Goal: Information Seeking & Learning: Learn about a topic

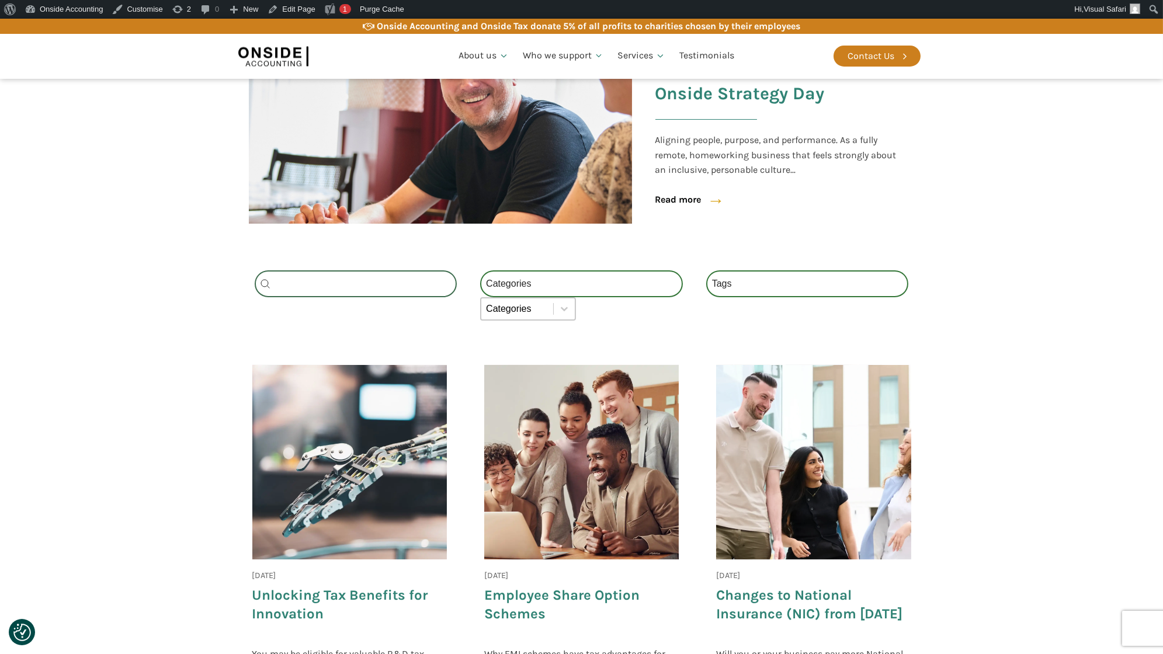
scroll to position [356, 0]
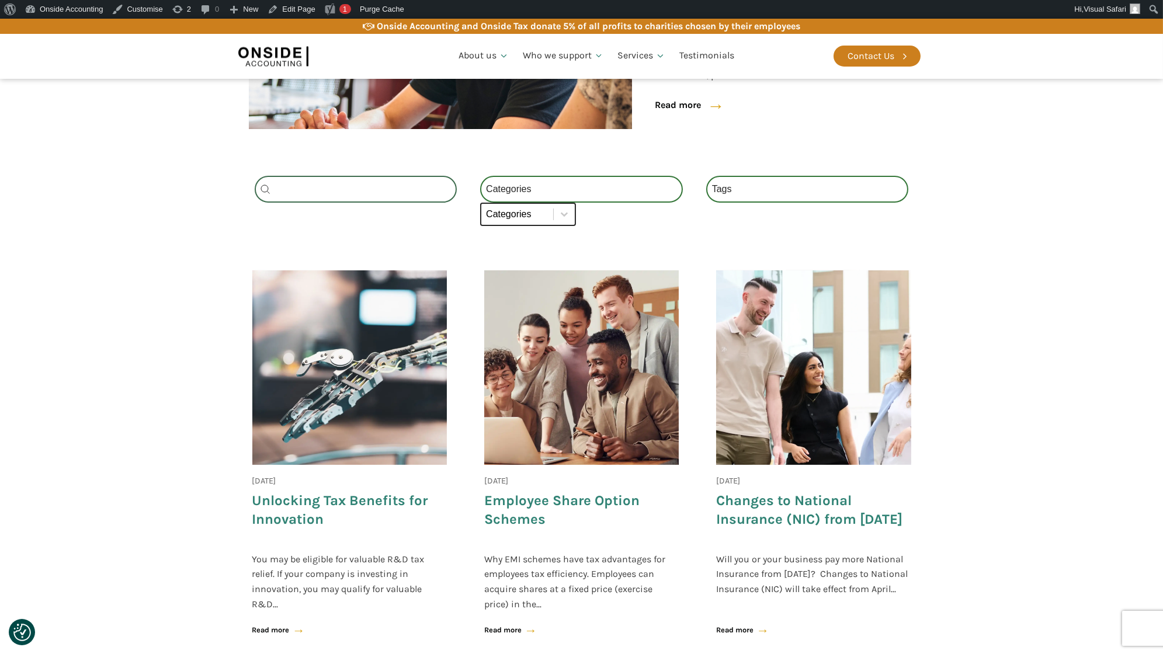
click at [528, 220] on select "Categories All (4) News (2) Blog (1) Fact Sheets (1)" at bounding box center [528, 214] width 96 height 23
click at [480, 203] on select "Categories All (4) News (2) Blog (1) Fact Sheets (1)" at bounding box center [528, 214] width 96 height 23
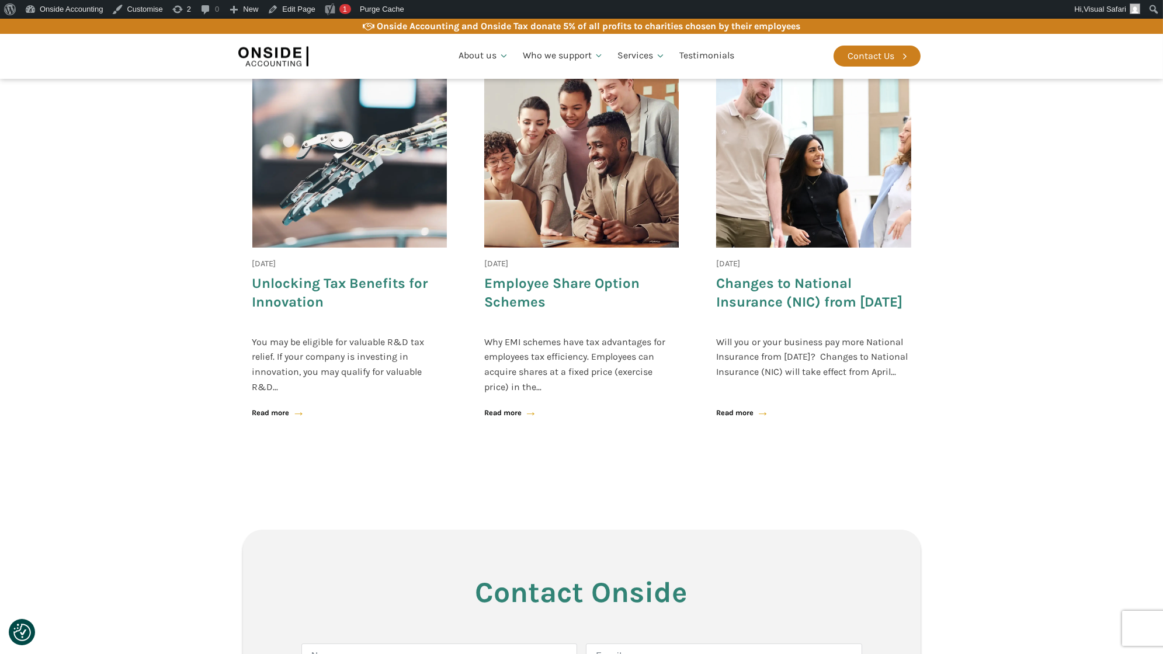
scroll to position [310, 0]
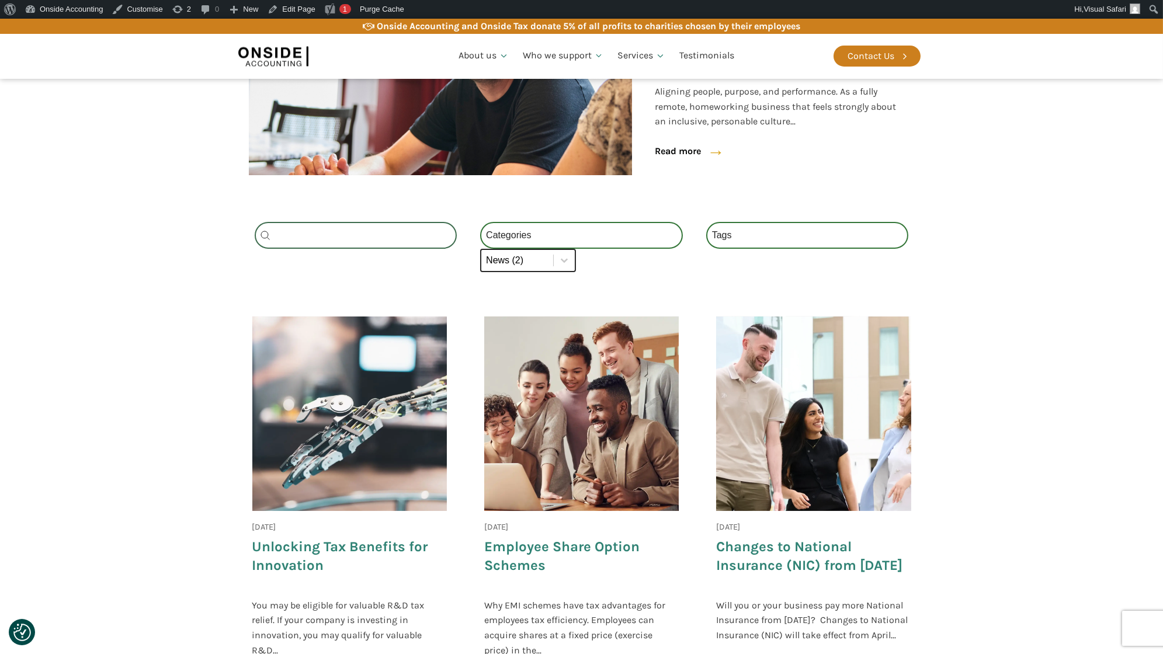
click at [537, 258] on select "Categories All (4) News (2) Blog (1) Fact Sheets (1)" at bounding box center [528, 260] width 96 height 23
select select "fact-sheets"
click at [480, 249] on select "Categories All (4) News (2) Blog (1) Fact Sheets (1)" at bounding box center [528, 260] width 96 height 23
click at [611, 230] on select "Categories All (4) News (2) Blog (1) Fact Sheets (1)" at bounding box center [581, 235] width 203 height 27
click at [480, 222] on select "Categories All (4) News (2) Blog (1) Fact Sheets (1)" at bounding box center [581, 235] width 203 height 27
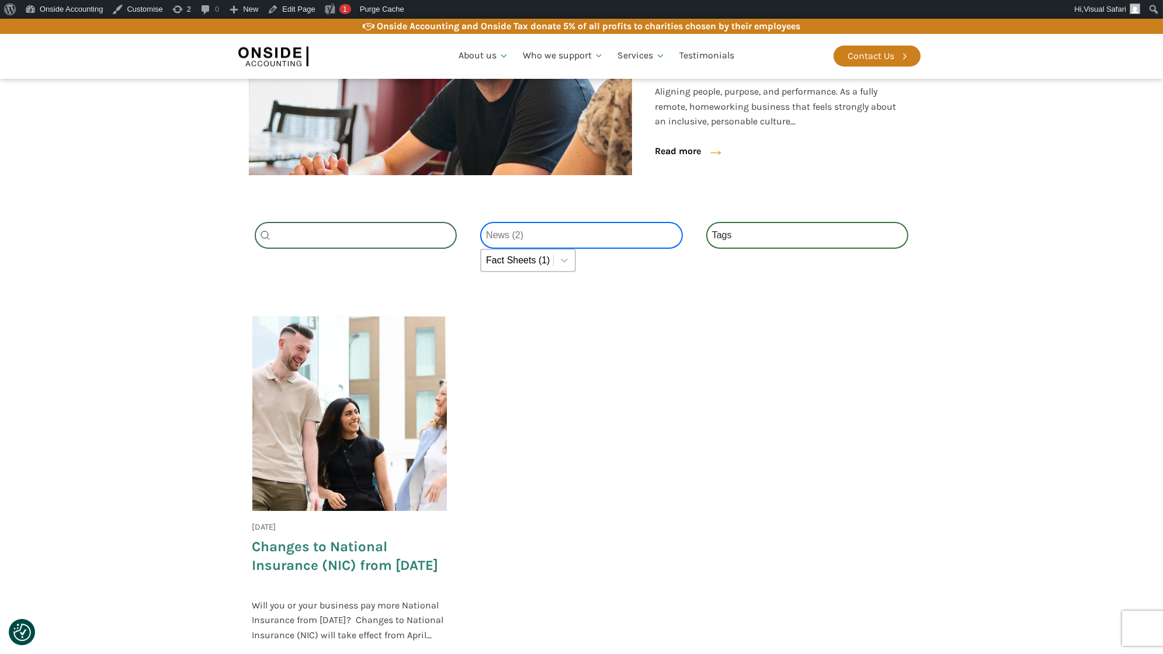
click at [562, 231] on select "Categories All (4) News (2) Blog (1) Fact Sheets (1)" at bounding box center [581, 235] width 203 height 27
select select "blog"
click at [480, 222] on select "Categories All (4) News (2) Blog (1) Fact Sheets (1)" at bounding box center [581, 235] width 203 height 27
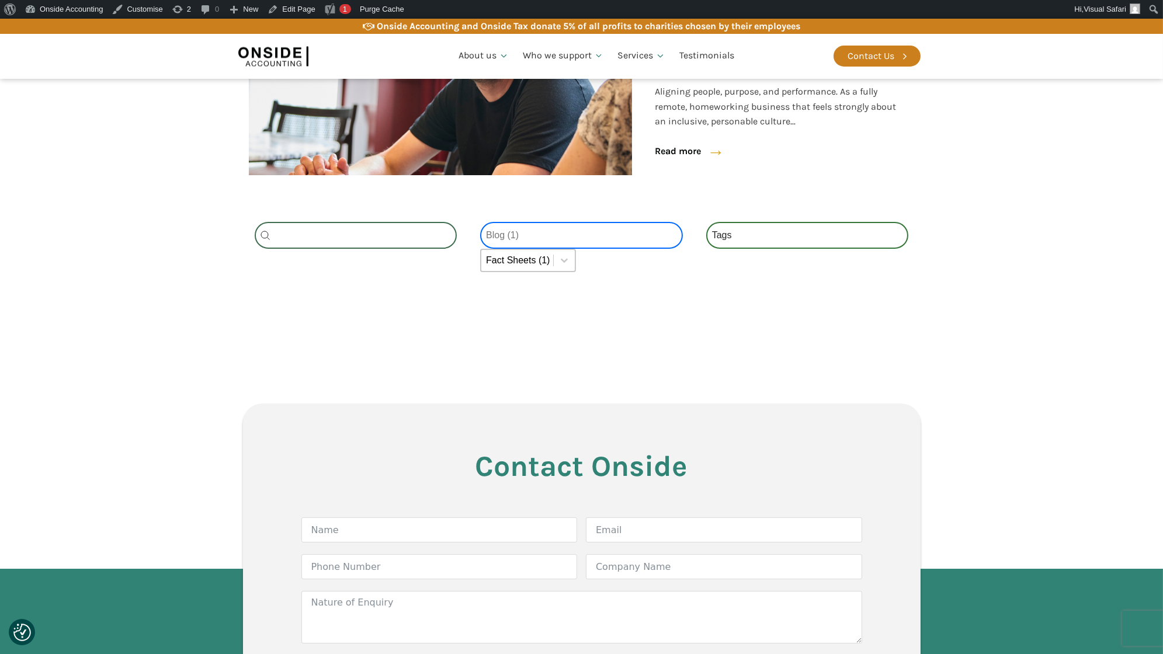
click at [544, 235] on select "Categories All (4) News (2) Blog (1) Fact Sheets (1)" at bounding box center [581, 235] width 203 height 27
select select
click at [480, 222] on select "Categories All (4) News (2) Blog (1) Fact Sheets (1)" at bounding box center [581, 235] width 203 height 27
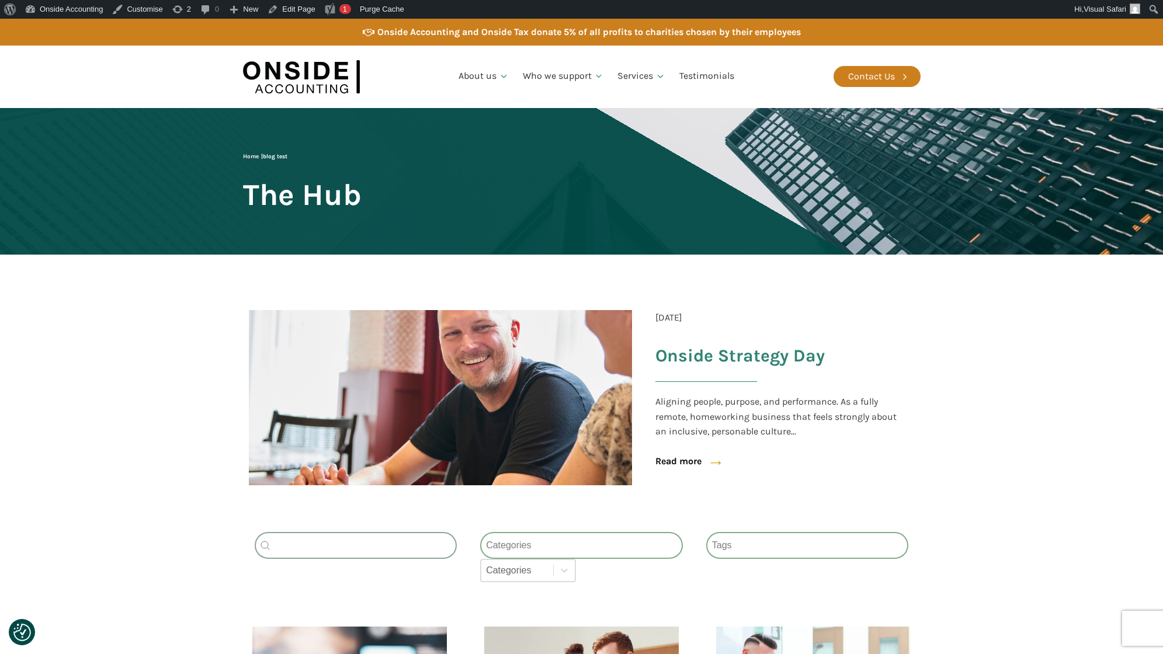
scroll to position [310, 0]
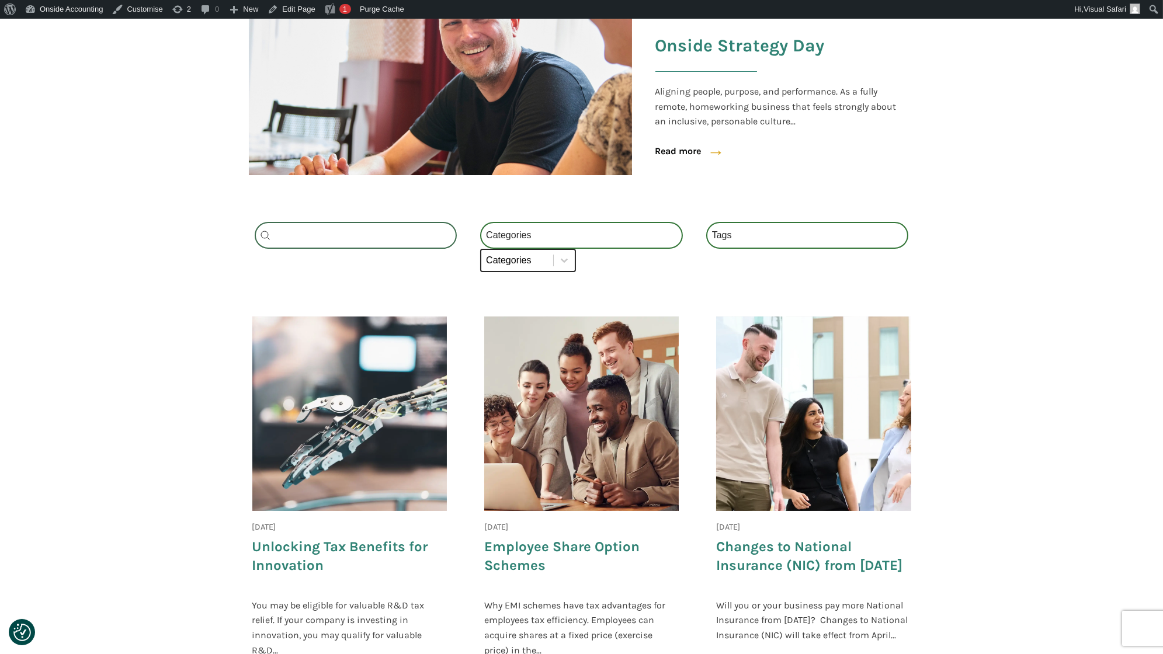
click at [550, 265] on select "Categories All (4) News (2) Blog (1) Fact Sheets (1)" at bounding box center [528, 260] width 96 height 23
select select "news"
click at [480, 249] on select "Categories All (4) News (2) Blog (1) Fact Sheets (1)" at bounding box center [528, 260] width 96 height 23
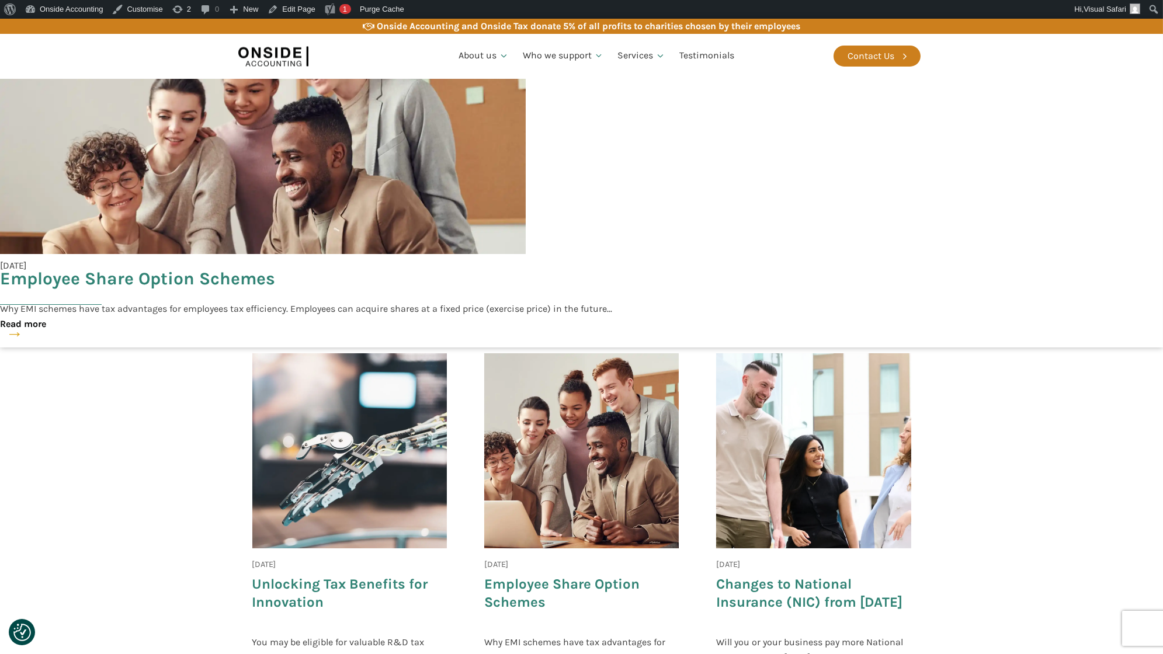
scroll to position [564, 0]
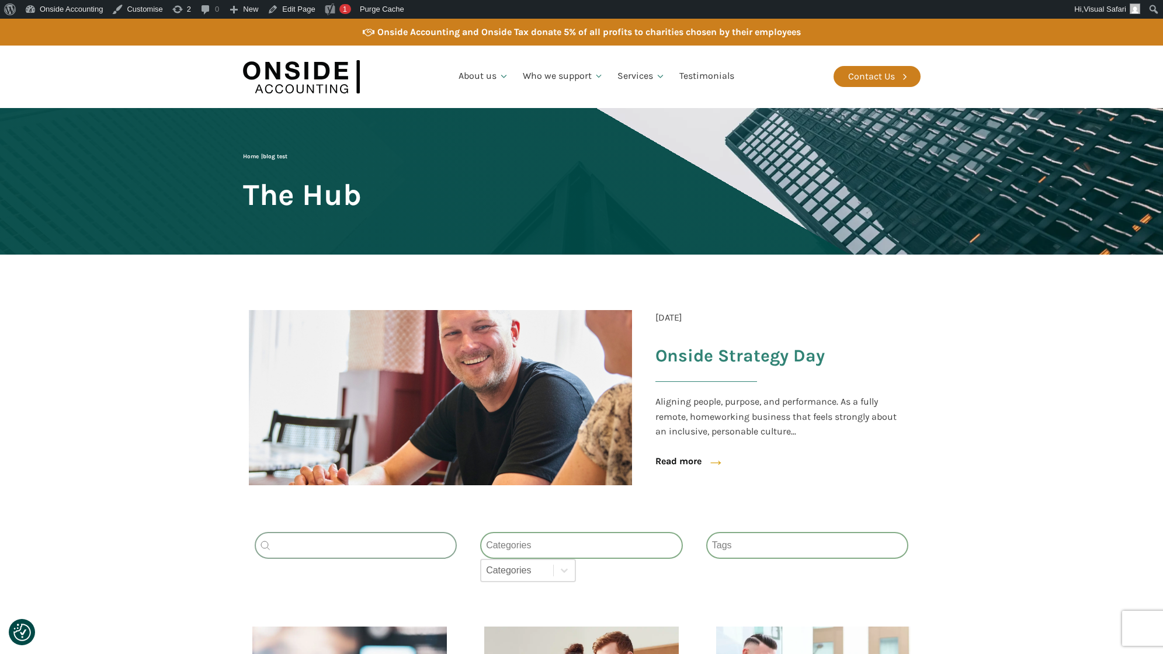
scroll to position [296, 0]
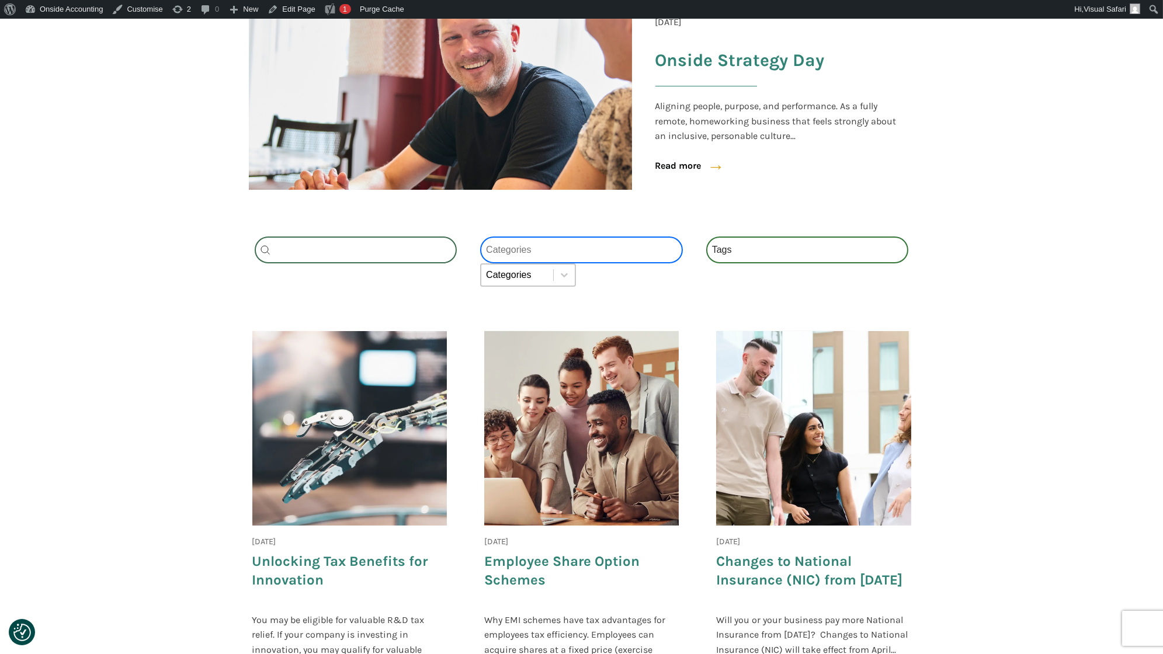
click at [572, 244] on select "Categories All (4) News (2) Blog (1) Fact Sheets (1)" at bounding box center [581, 250] width 203 height 27
click at [480, 237] on select "Categories All (4) News (2) Blog (1) Fact Sheets (1)" at bounding box center [581, 250] width 203 height 27
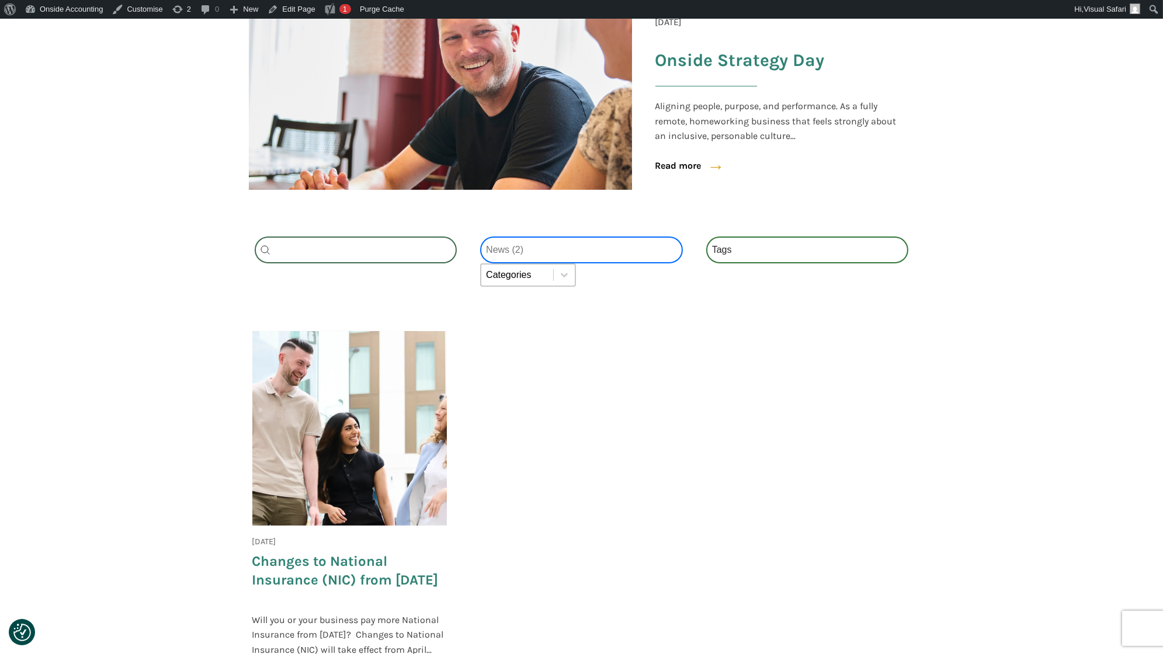
click at [549, 237] on select "Categories All (4) News (2) Blog (1) Fact Sheets (1)" at bounding box center [581, 250] width 203 height 27
select select "blog"
click at [480, 237] on select "Categories All (4) News (2) Blog (1) Fact Sheets (1)" at bounding box center [581, 250] width 203 height 27
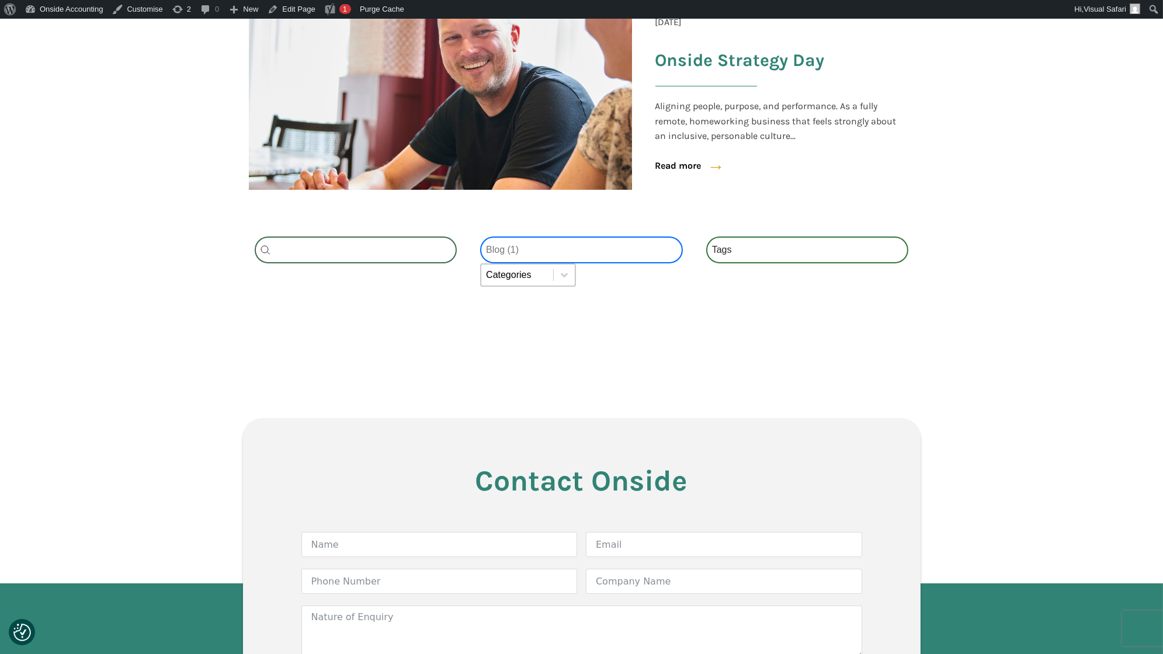
click at [539, 244] on select "Categories All (4) News (2) Blog (1) Fact Sheets (1)" at bounding box center [581, 250] width 203 height 27
select select
click at [480, 237] on select "Categories All (4) News (2) Blog (1) Fact Sheets (1)" at bounding box center [581, 250] width 203 height 27
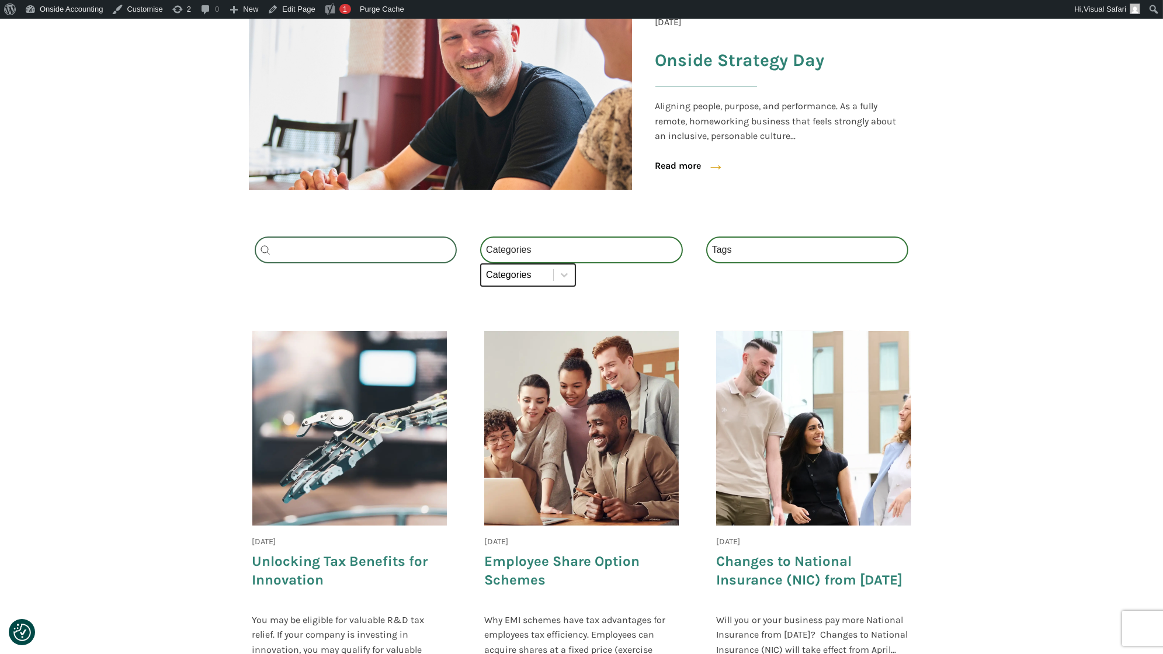
click at [536, 272] on select "Categories All (4) News (2) Blog (1) Fact Sheets (1)" at bounding box center [528, 274] width 96 height 23
select select "news"
click at [480, 263] on select "Categories All (4) News (2) Blog (1) Fact Sheets (1)" at bounding box center [528, 274] width 96 height 23
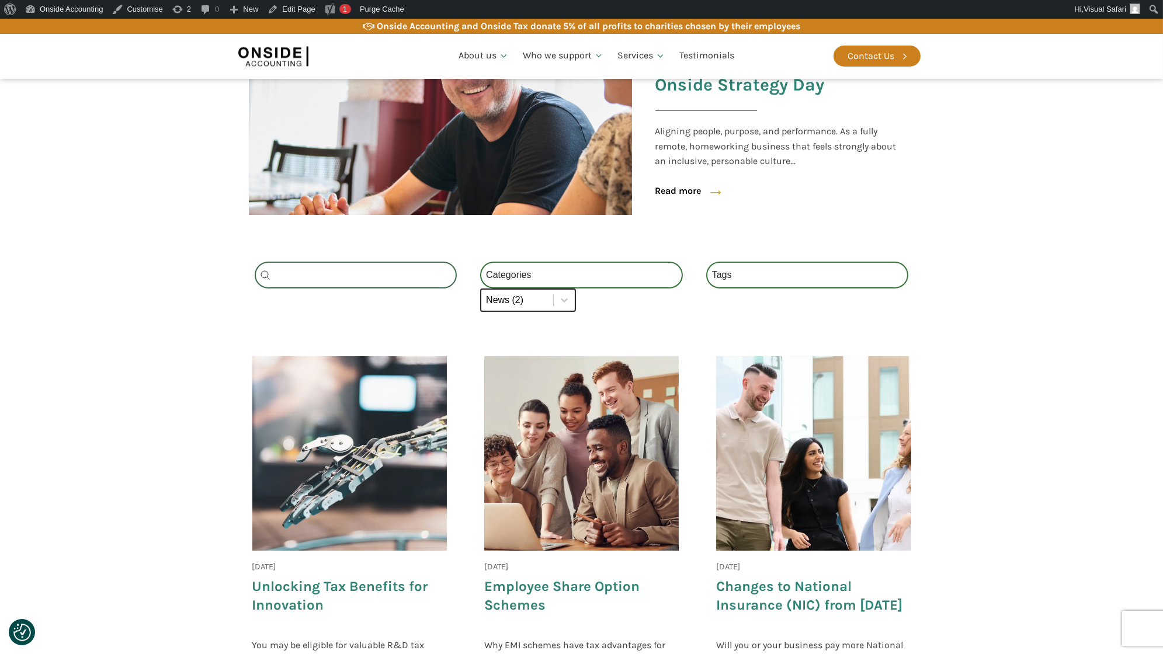
scroll to position [269, 0]
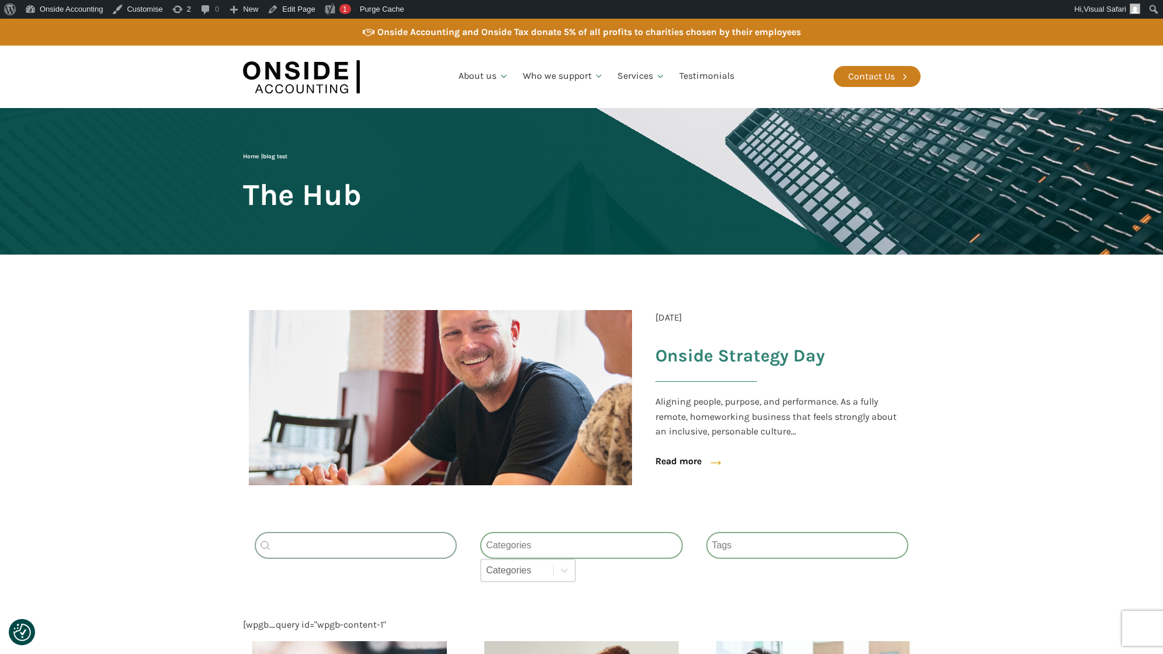
scroll to position [269, 0]
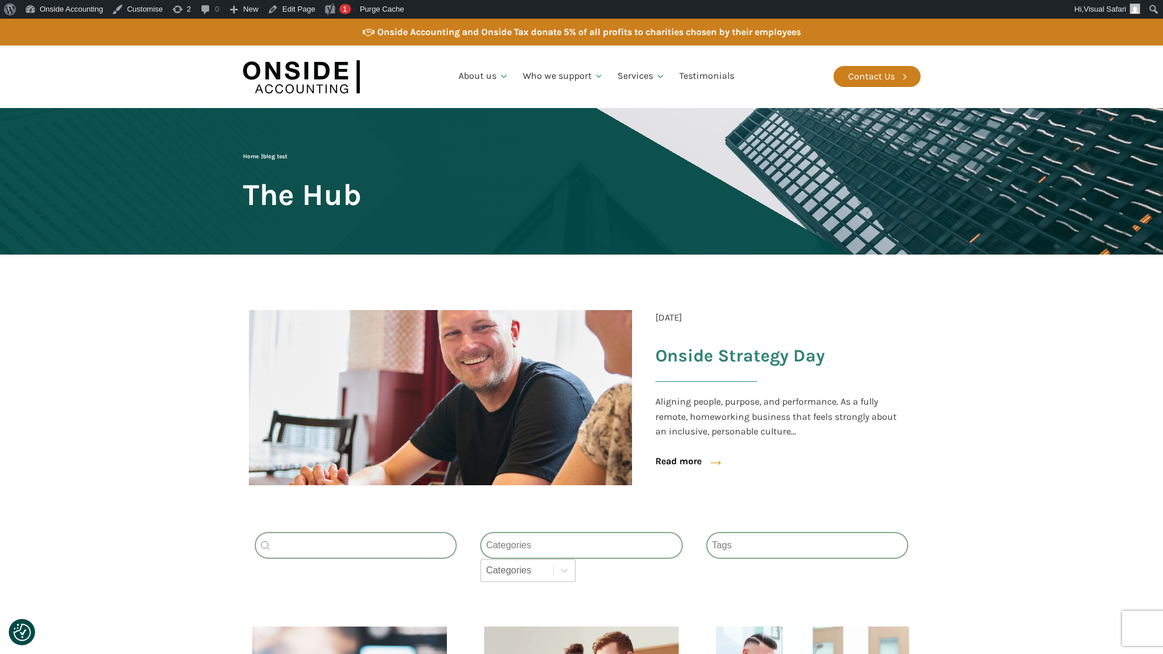
scroll to position [269, 0]
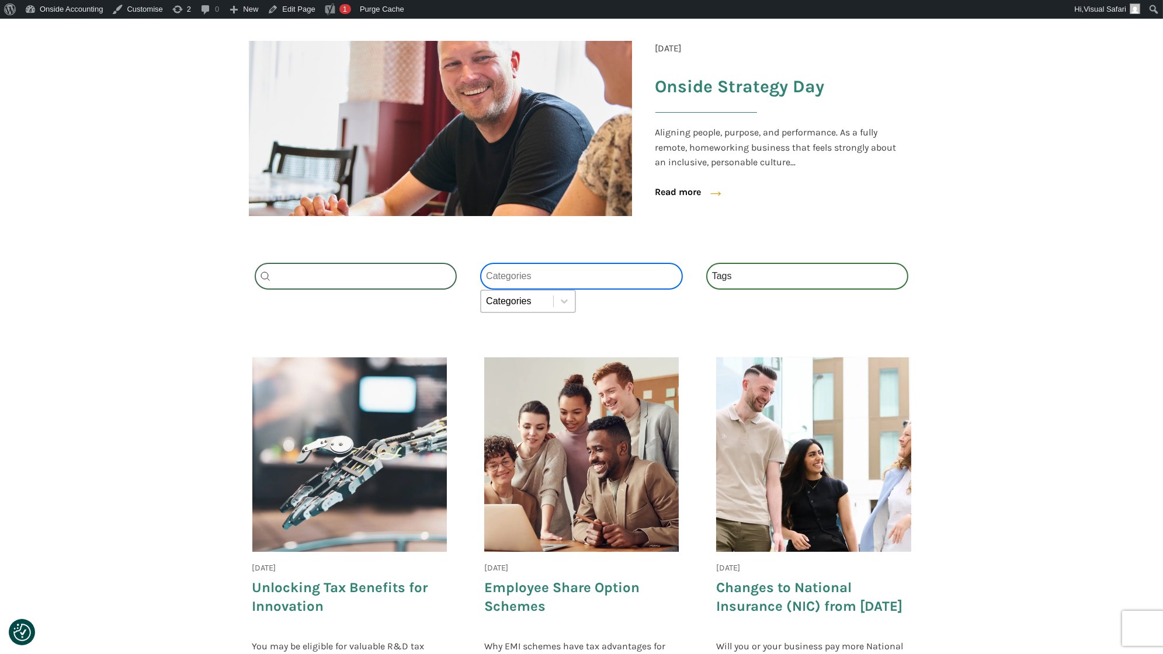
click at [566, 275] on select "Categories All (4) News (2) Blog (1) Fact Sheets (1)" at bounding box center [581, 276] width 203 height 27
click at [480, 263] on select "Categories All (4) News (2) Blog (1) Fact Sheets (1)" at bounding box center [581, 276] width 203 height 27
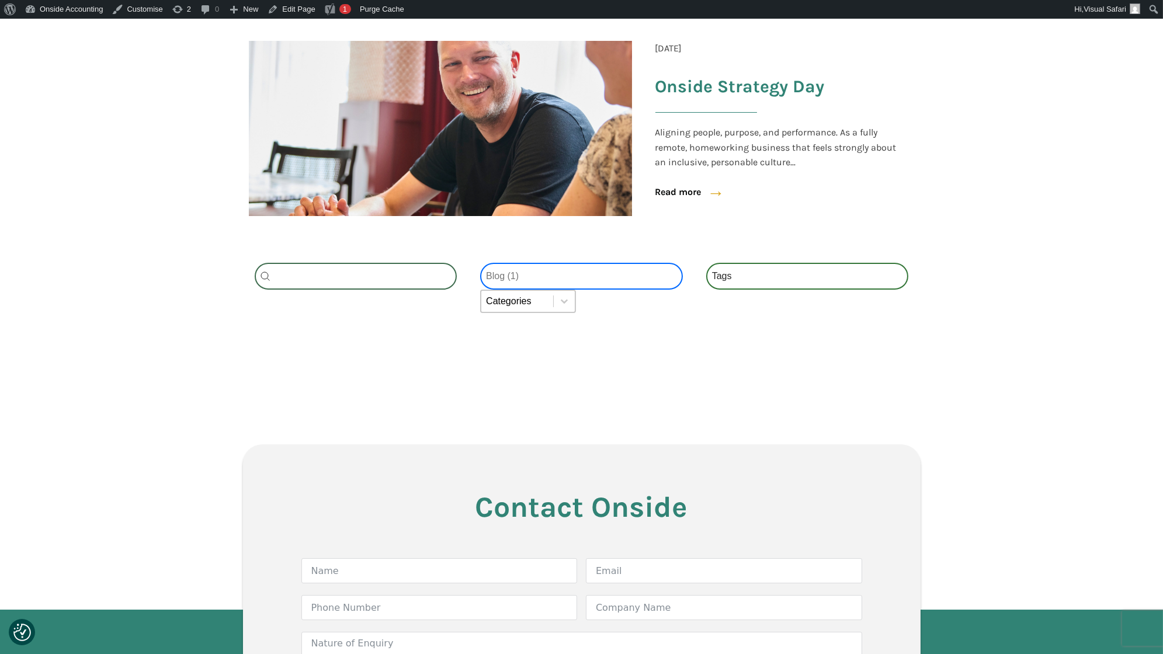
click at [543, 273] on select "Categories All (4) News (2) Blog (1) Fact Sheets (1)" at bounding box center [581, 276] width 203 height 27
select select "all"
click at [480, 263] on select "Categories All (4) News (2) Blog (1) Fact Sheets (1)" at bounding box center [581, 276] width 203 height 27
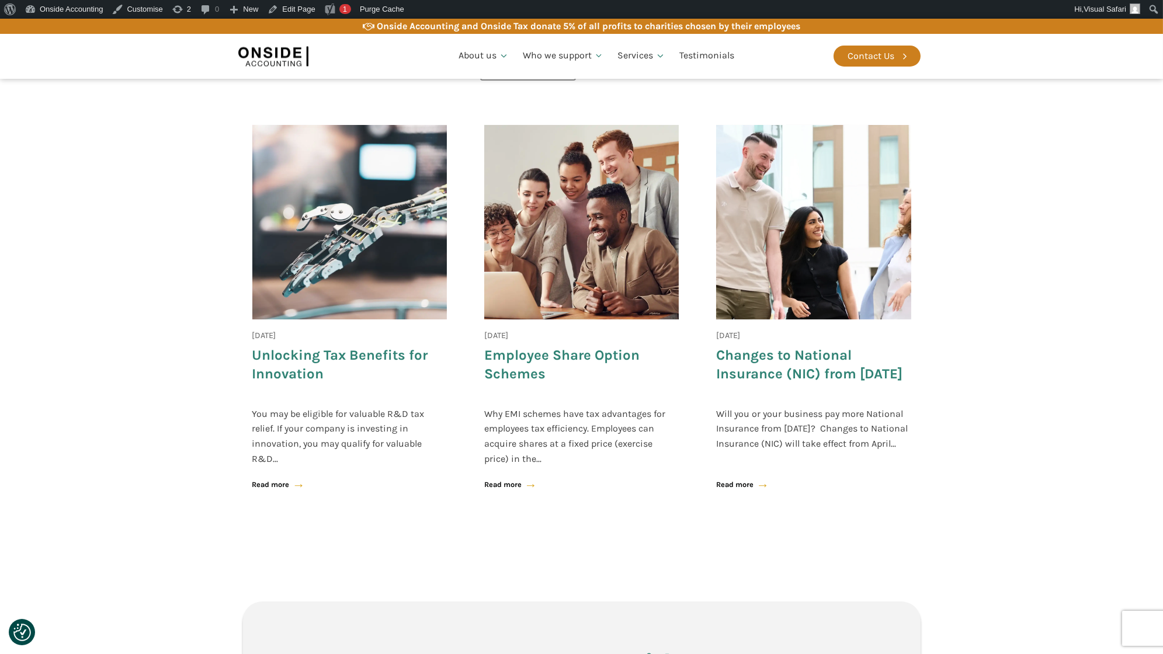
scroll to position [289, 0]
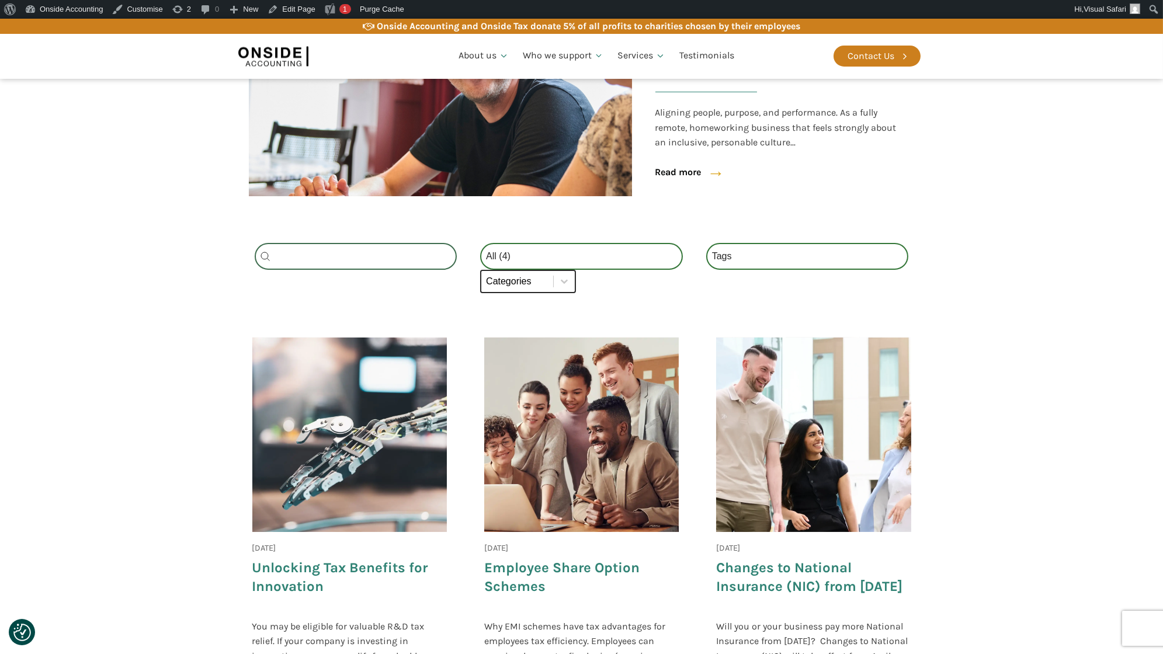
click at [535, 283] on select "Categories All (4) News (2) Blog (1) Fact Sheets (1)" at bounding box center [528, 281] width 96 height 23
click at [480, 270] on select "Categories All (4) News (2) Blog (1) Fact Sheets (1)" at bounding box center [528, 281] width 96 height 23
click at [517, 284] on select "Categories All (4) News (2) Blog (1) Fact Sheets (1)" at bounding box center [528, 281] width 96 height 23
select select "blog"
click at [480, 270] on select "Categories All (4) News (2) Blog (1) Fact Sheets (1)" at bounding box center [528, 281] width 96 height 23
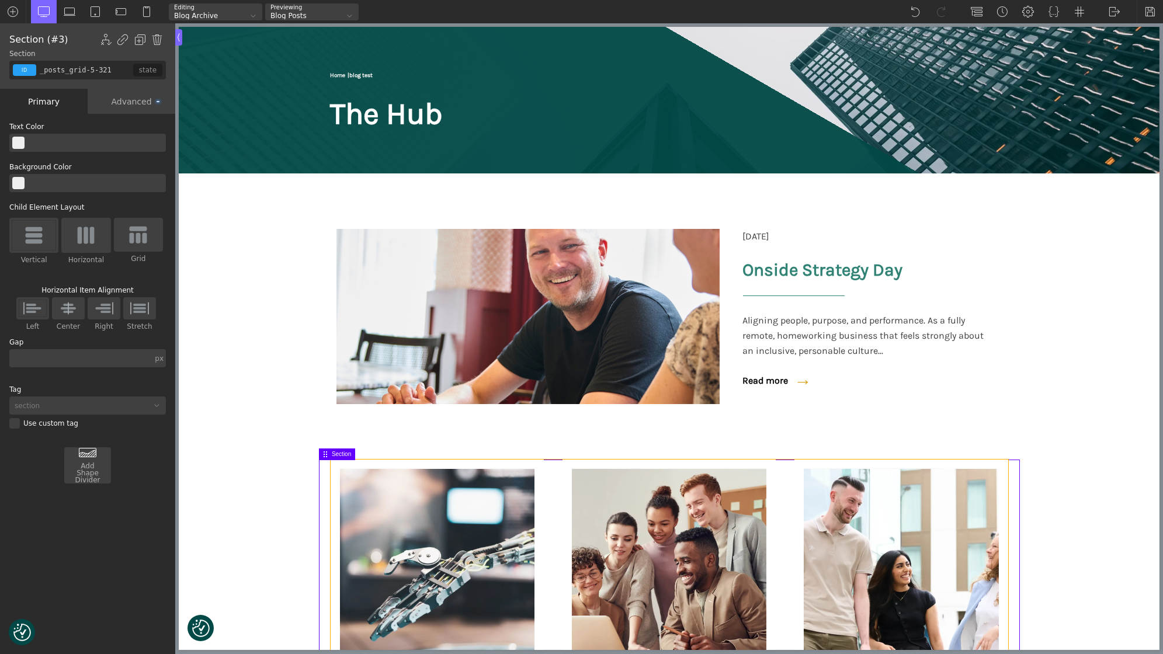
click at [330, 518] on div "[DATE] Unlocking Tax Benefits for Innovation You may be eligible for valuable R…" at bounding box center [436, 657] width 213 height 395
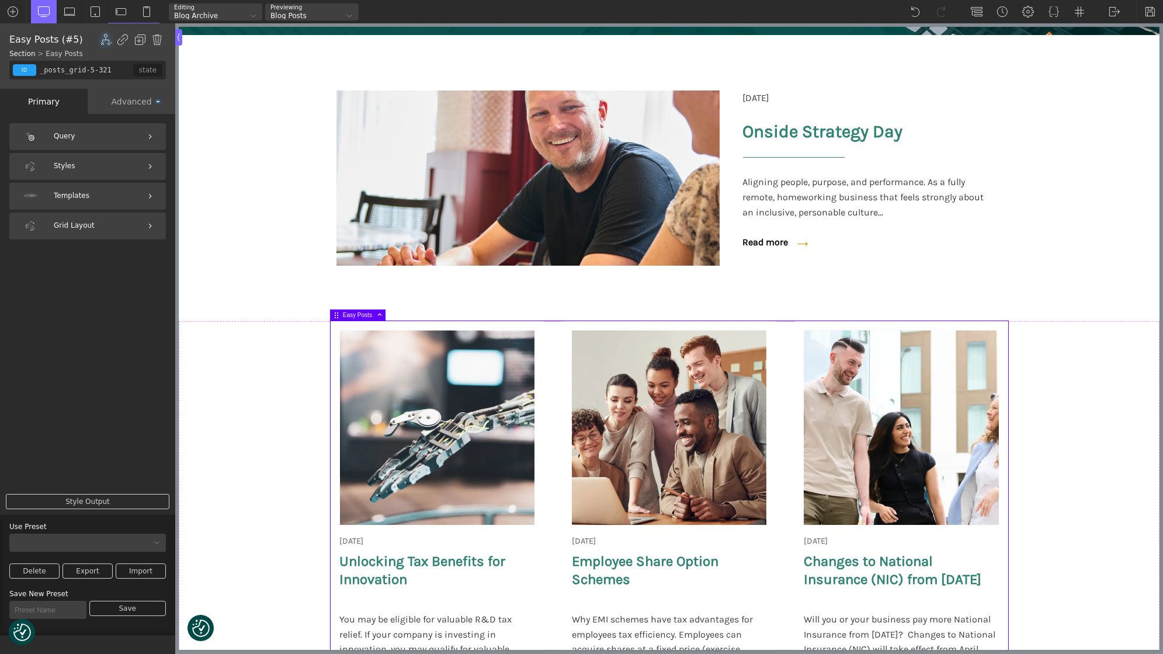
scroll to position [100, 0]
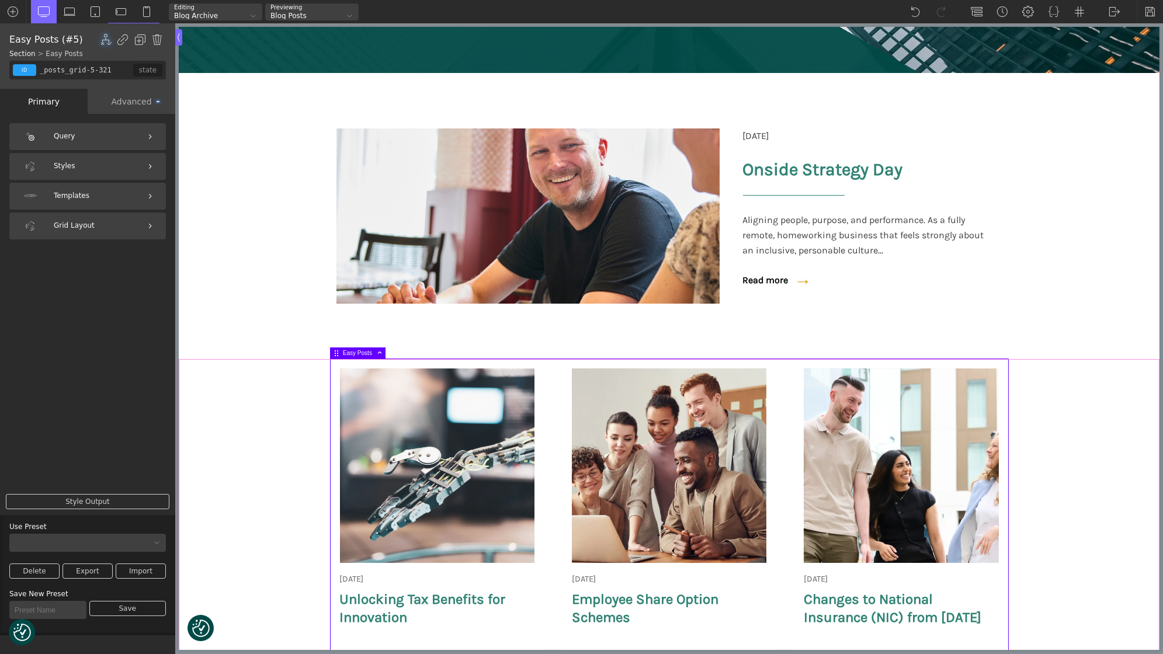
click at [292, 374] on section "[DATE] Onside Strategy Day Aligning people, purpose, and performance. As a full…" at bounding box center [668, 578] width 981 height 439
type input "section-3-321"
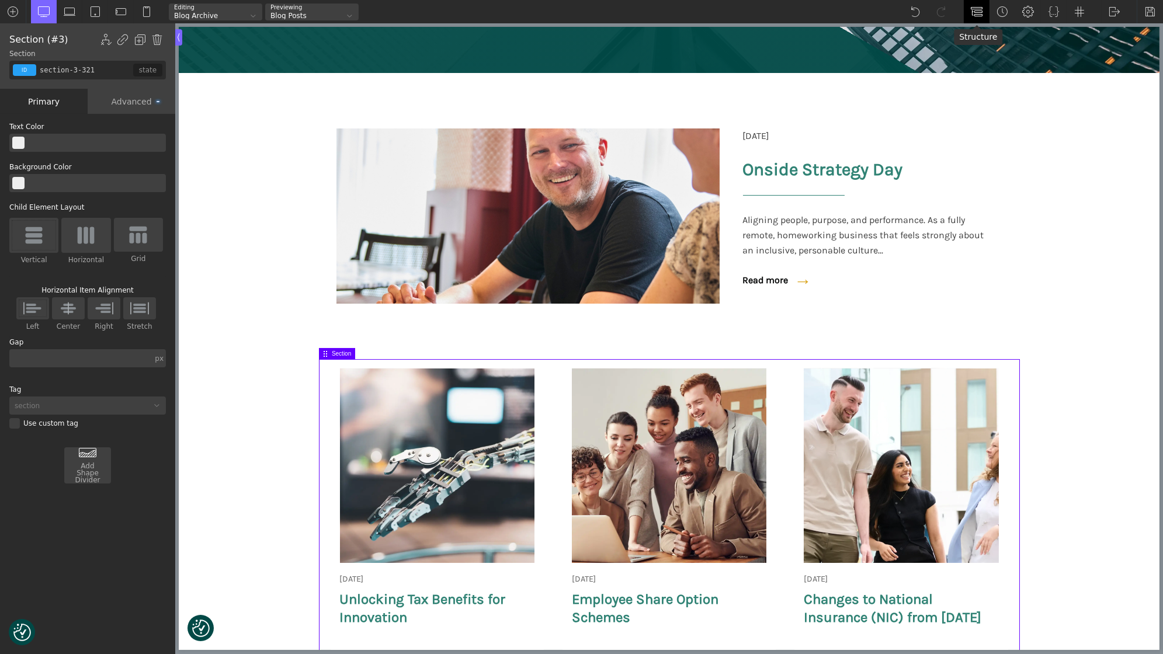
click at [983, 6] on div at bounding box center [977, 11] width 26 height 23
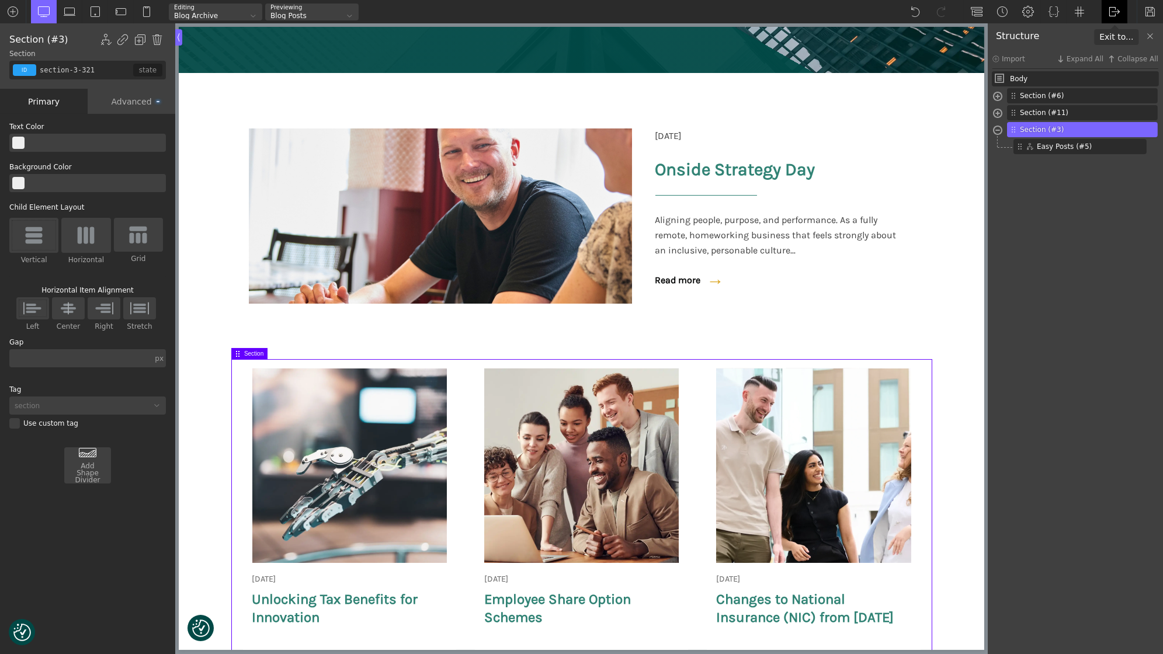
click at [1122, 11] on div "WP Admin [GEOGRAPHIC_DATA] [GEOGRAPHIC_DATA]" at bounding box center [1115, 11] width 26 height 23
click at [1129, 32] on link "WP Admin" at bounding box center [1127, 30] width 50 height 19
